Goal: Find contact information: Find contact information

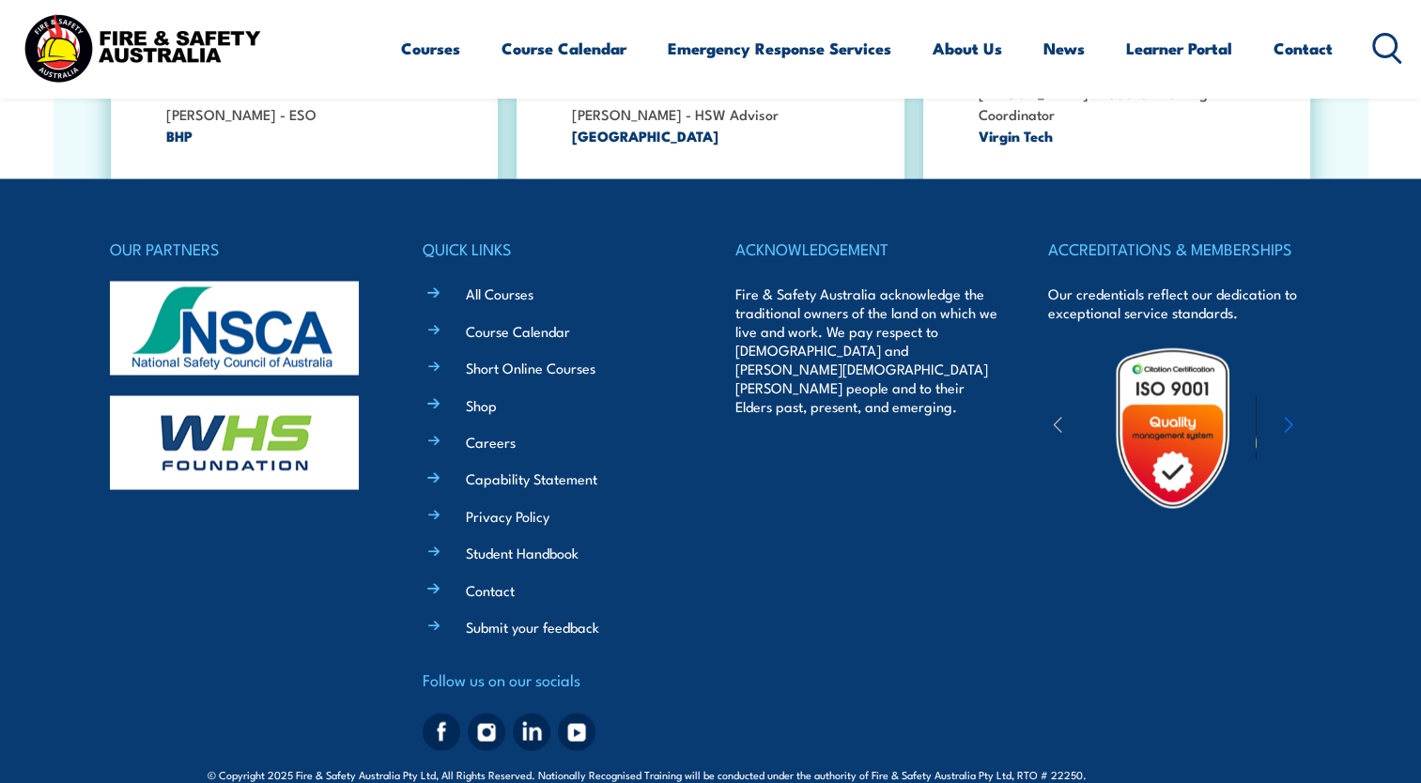
scroll to position [3472, 0]
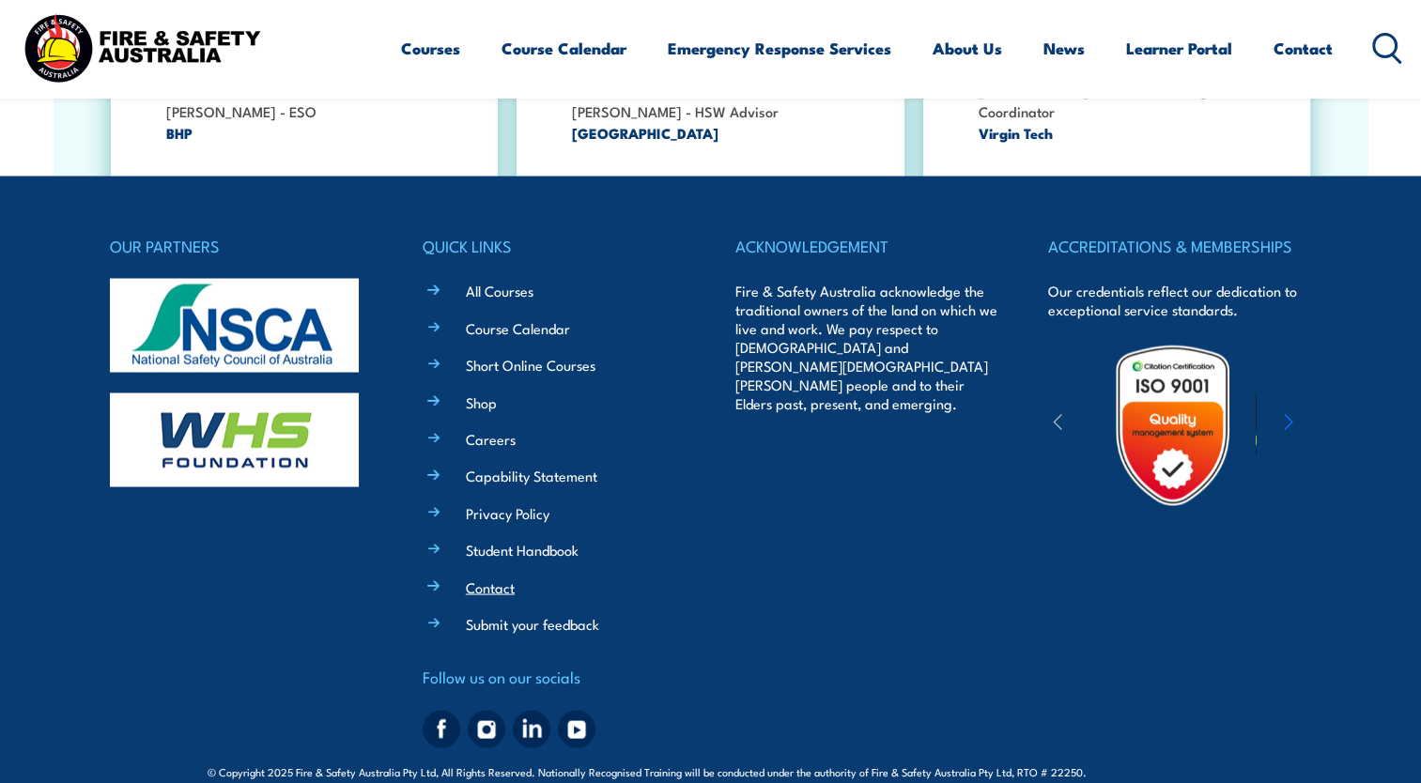
click at [500, 577] on link "Contact" at bounding box center [490, 587] width 49 height 20
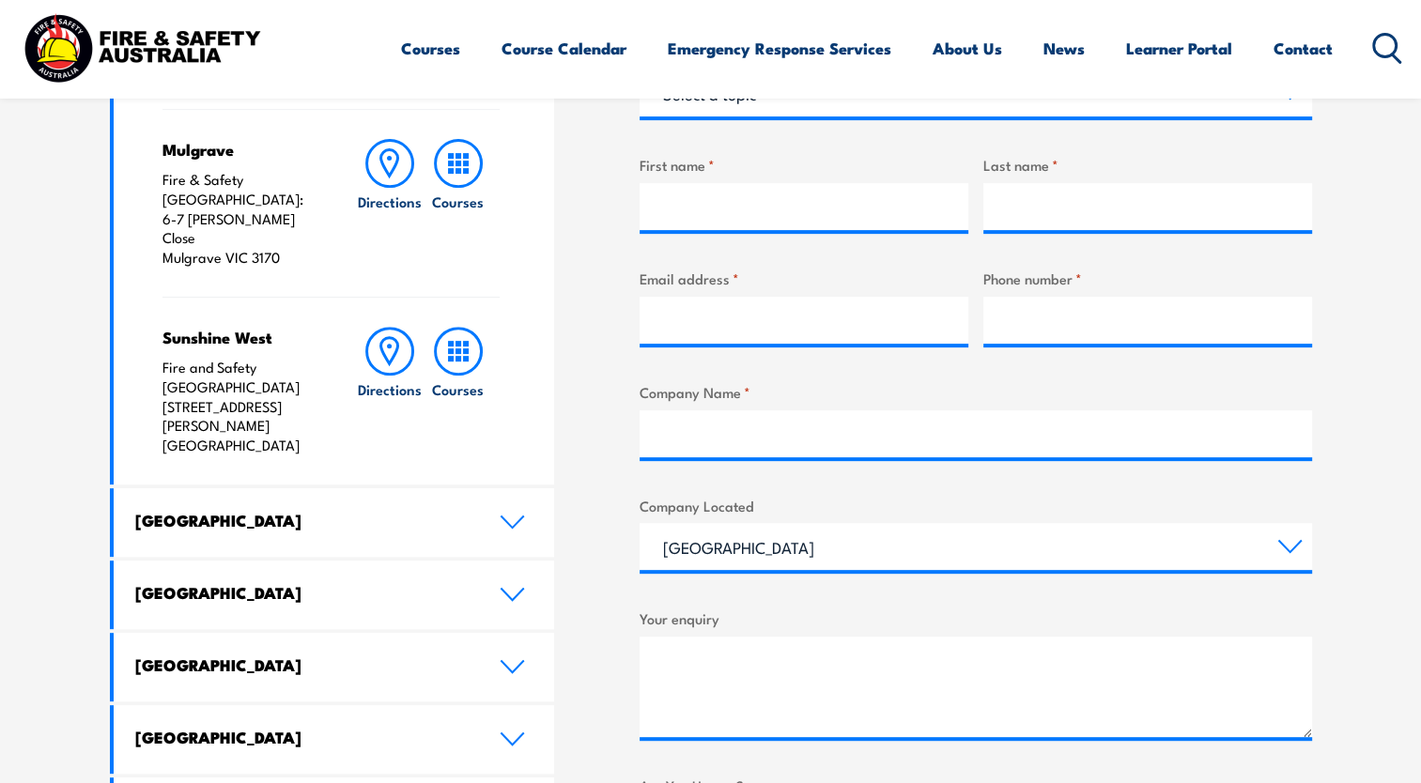
scroll to position [751, 0]
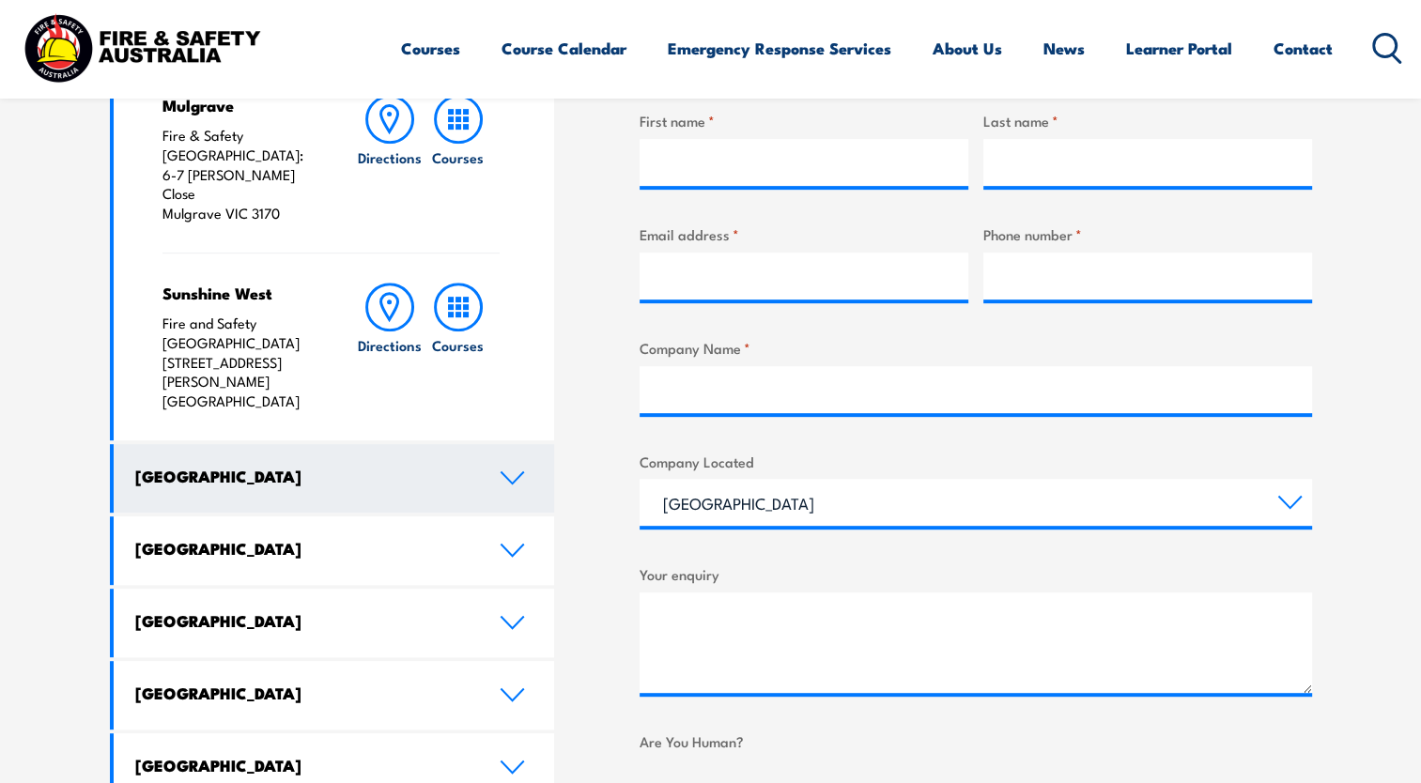
click at [516, 471] on icon at bounding box center [512, 478] width 25 height 15
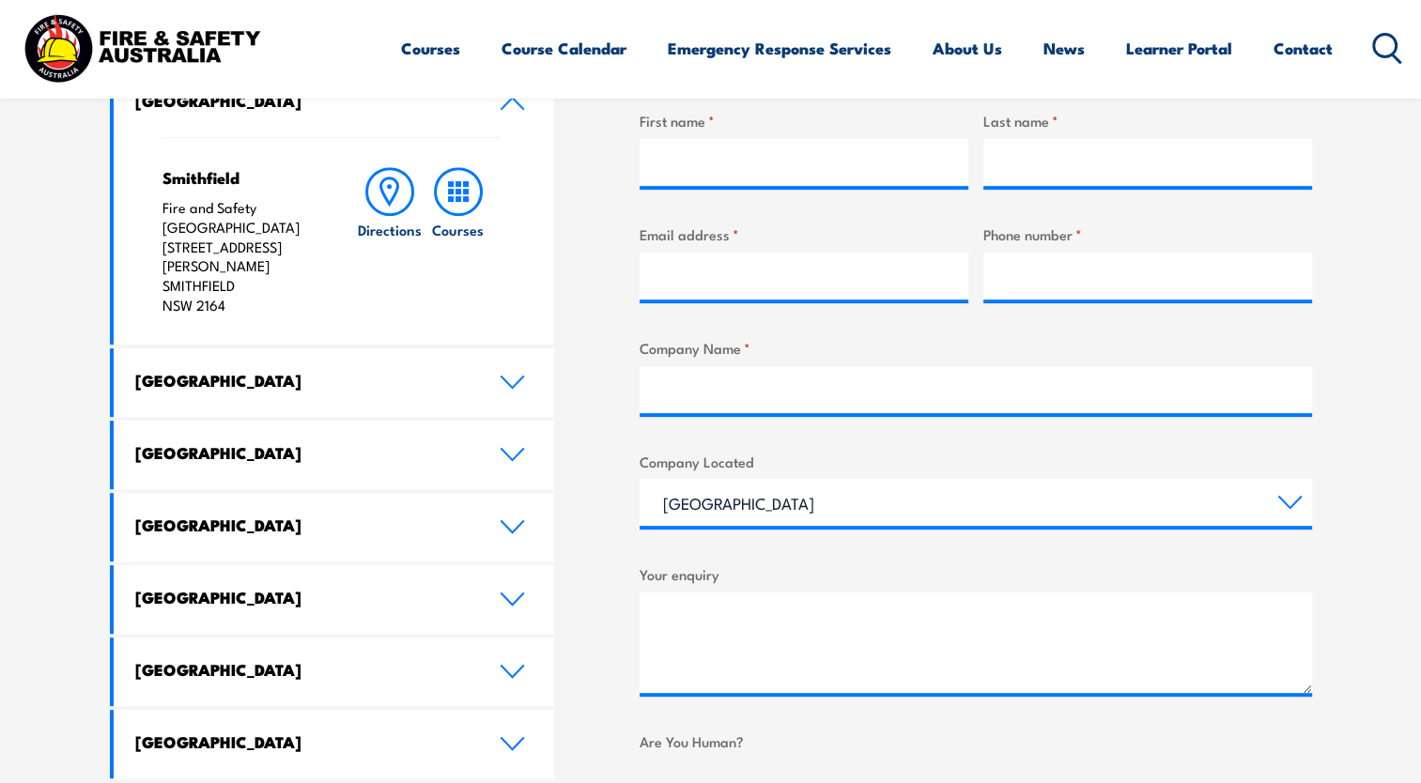
scroll to position [470, 0]
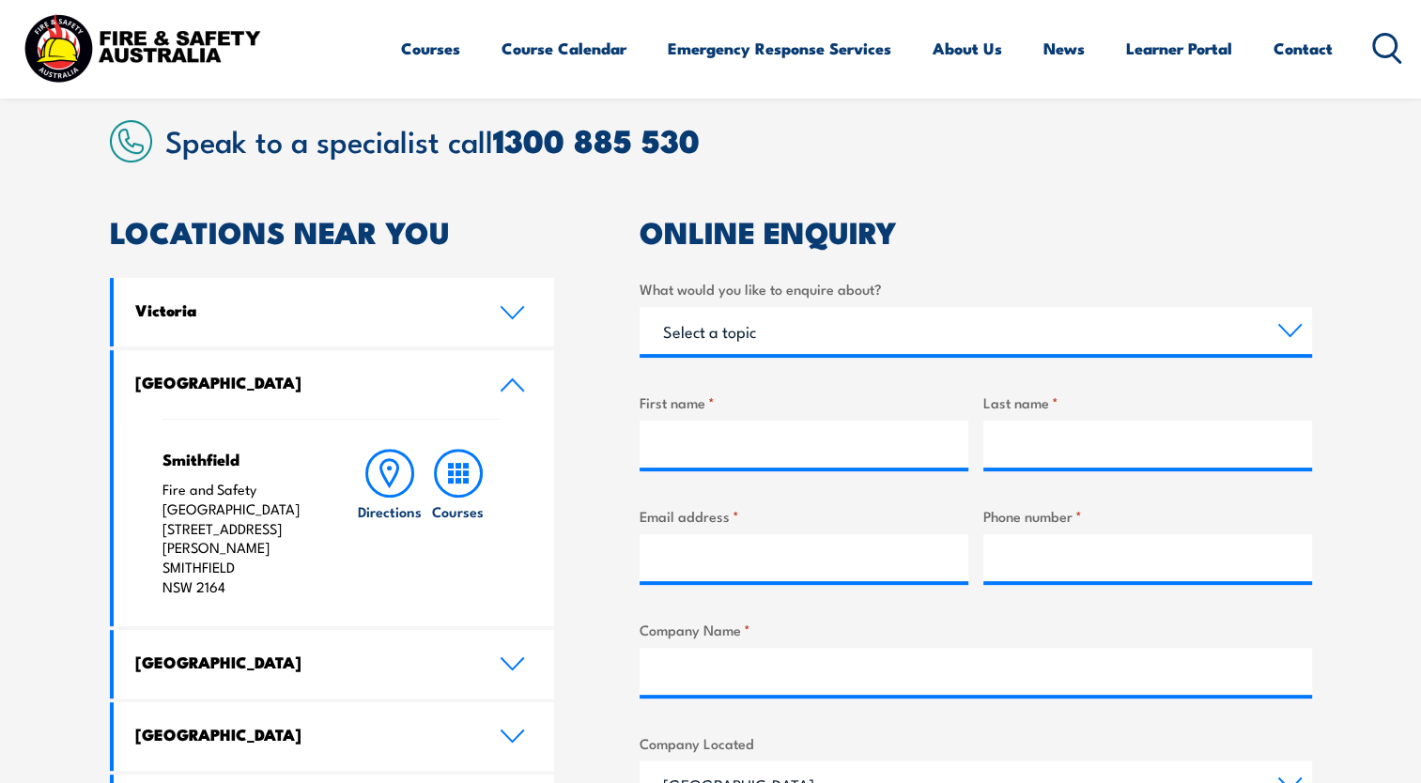
click at [504, 383] on icon at bounding box center [512, 385] width 25 height 15
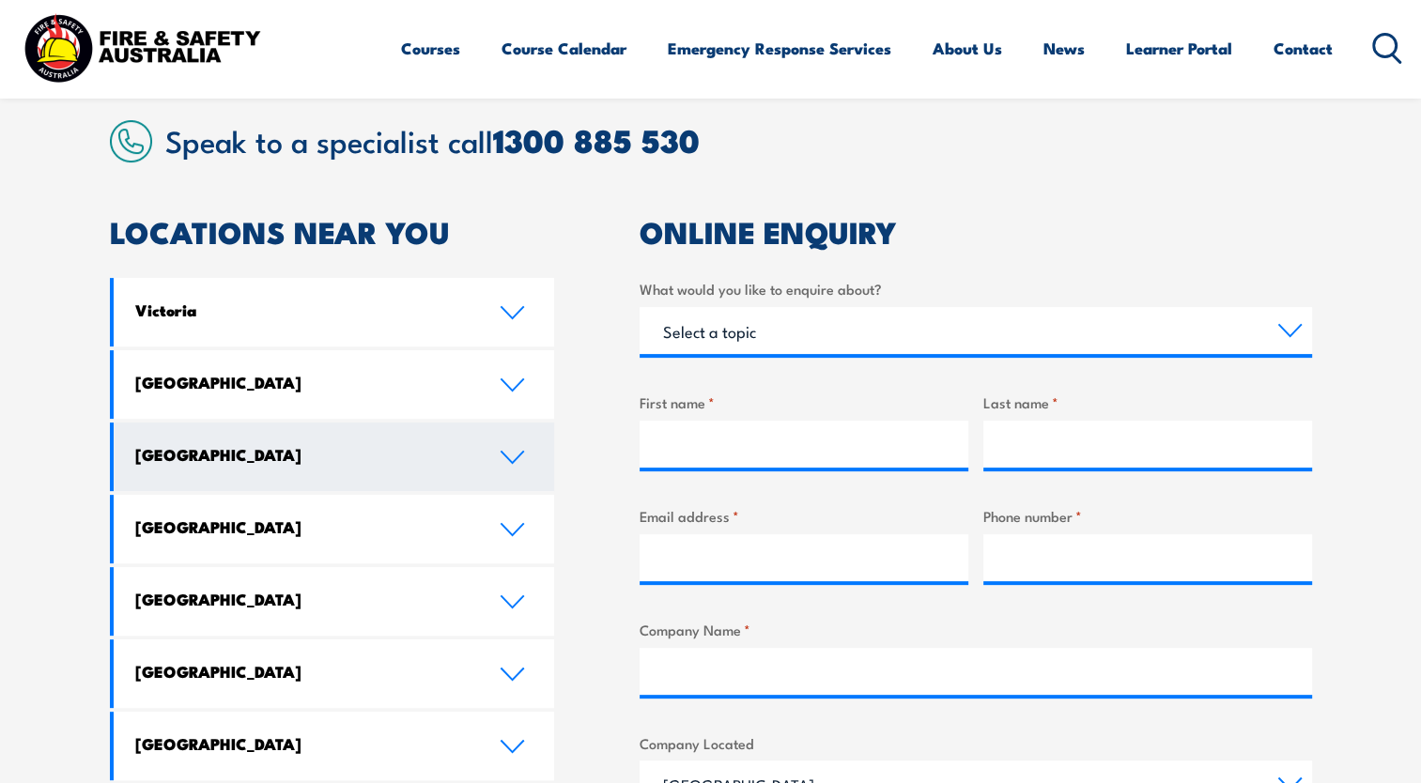
click at [488, 455] on link "[GEOGRAPHIC_DATA]" at bounding box center [334, 457] width 441 height 69
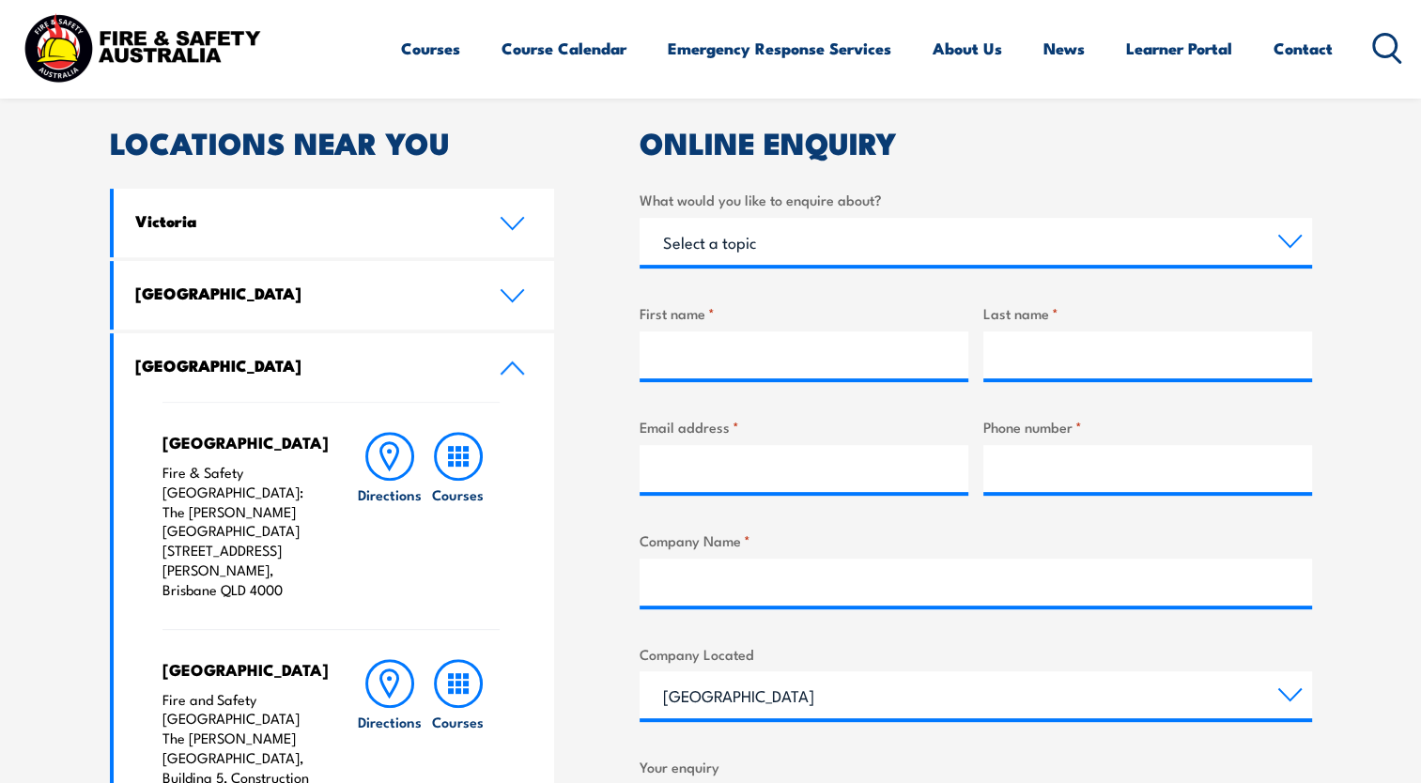
scroll to position [658, 0]
